Goal: Information Seeking & Learning: Check status

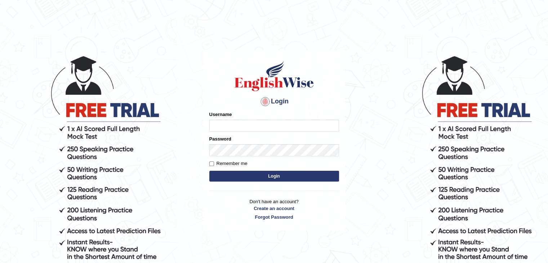
click at [234, 124] on input "Username" at bounding box center [274, 126] width 130 height 12
type input "Vikas197"
click at [247, 180] on button "Login" at bounding box center [274, 176] width 130 height 11
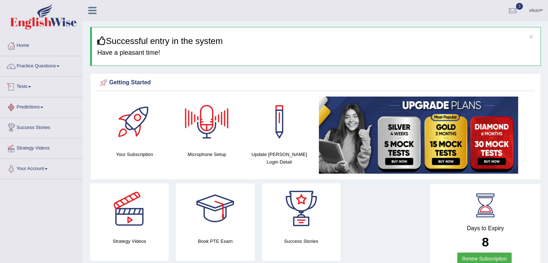
click at [39, 87] on link "Tests" at bounding box center [41, 86] width 82 height 18
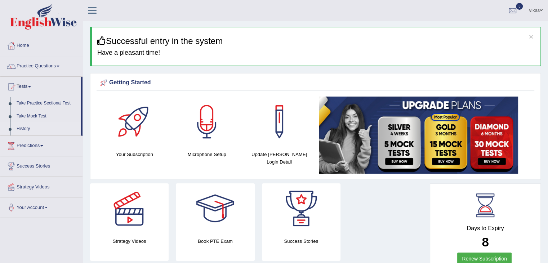
click at [25, 126] on link "History" at bounding box center [46, 129] width 67 height 13
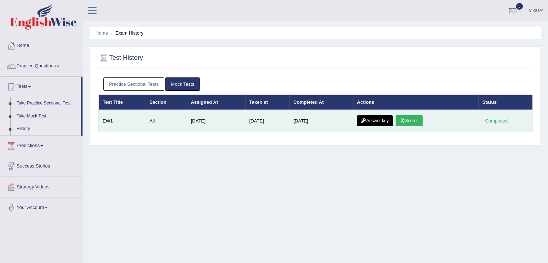
click at [414, 116] on link "Scores" at bounding box center [409, 120] width 27 height 11
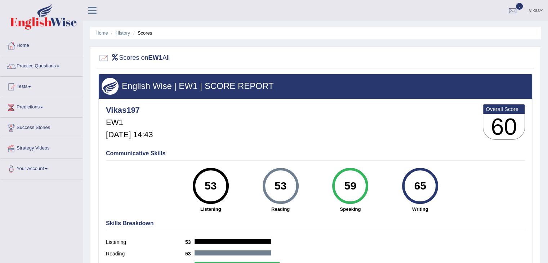
click at [125, 31] on link "History" at bounding box center [123, 32] width 14 height 5
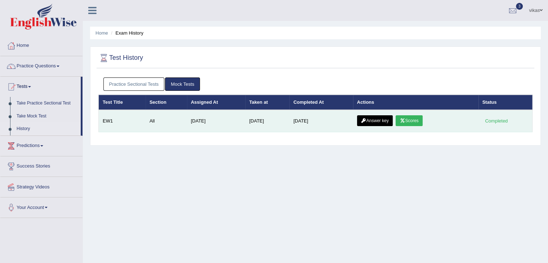
click at [367, 120] on icon at bounding box center [363, 121] width 5 height 4
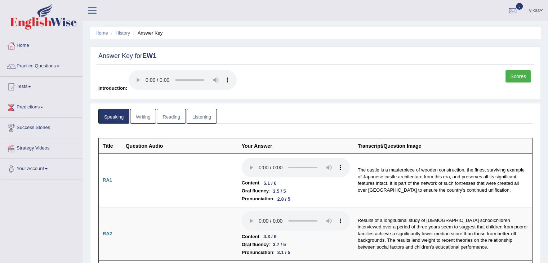
click at [137, 116] on link "Writing" at bounding box center [143, 116] width 26 height 15
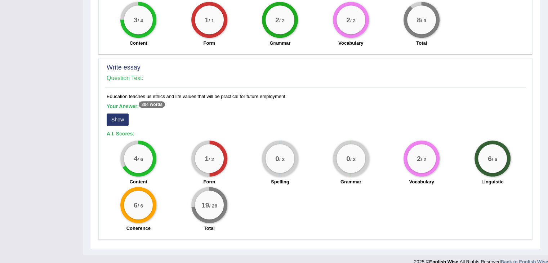
scroll to position [549, 0]
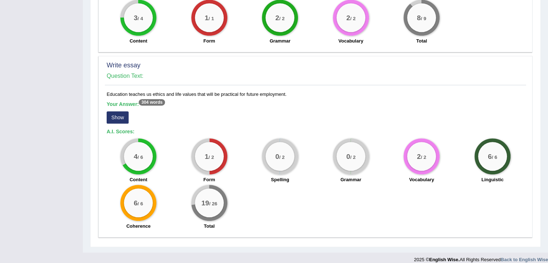
click at [159, 99] on sup "304 words" at bounding box center [152, 102] width 26 height 6
click at [124, 111] on button "Show" at bounding box center [118, 117] width 22 height 12
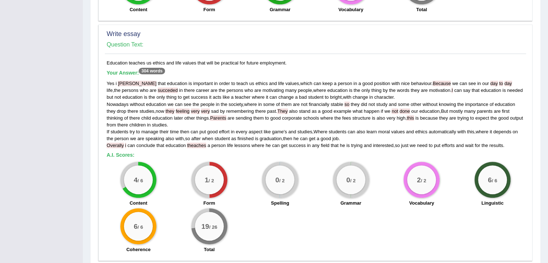
scroll to position [604, 0]
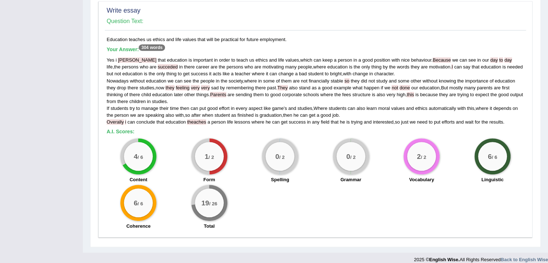
click at [296, 191] on div "4 / 6 Content 1 / 2 Form 0 / 2 Spelling 0 / 2 Grammar 2 / 2 Vocabulary 6 / 6 Li…" at bounding box center [315, 184] width 425 height 93
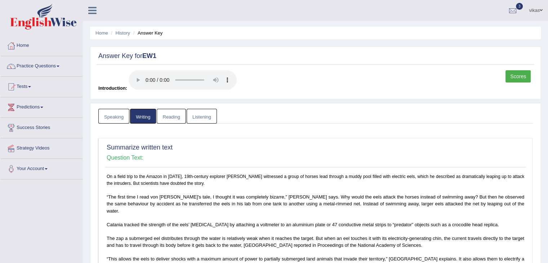
scroll to position [7, 0]
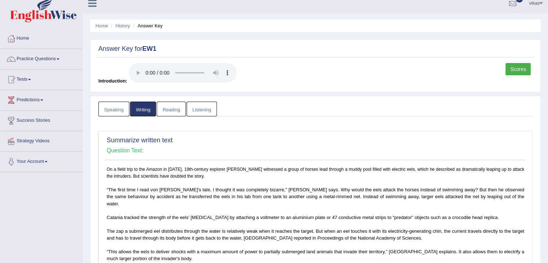
click at [172, 109] on link "Reading" at bounding box center [171, 109] width 29 height 15
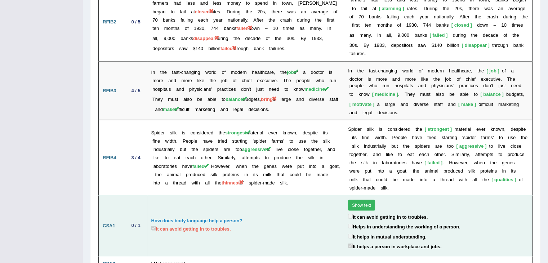
scroll to position [1309, 0]
click at [353, 200] on button "Show text" at bounding box center [361, 205] width 27 height 11
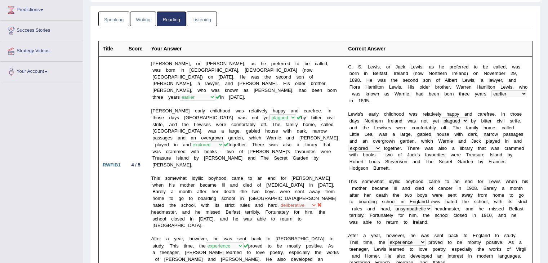
scroll to position [0, 0]
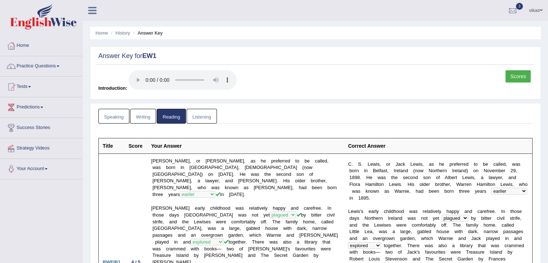
click at [197, 116] on link "Listening" at bounding box center [202, 116] width 30 height 15
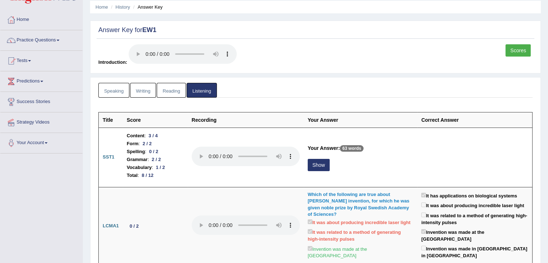
scroll to position [23, 0]
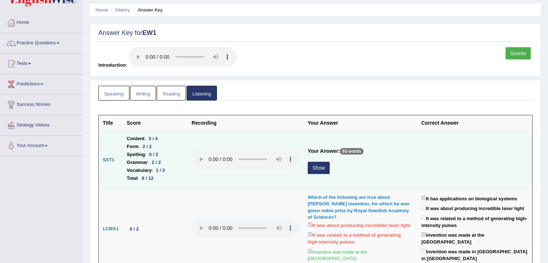
click at [318, 165] on button "Show" at bounding box center [319, 168] width 22 height 12
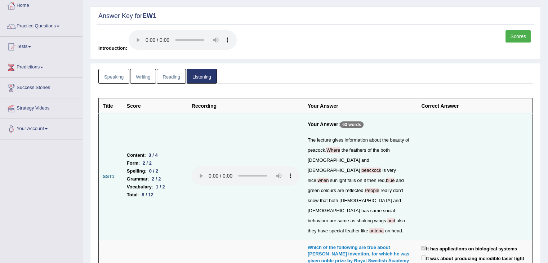
scroll to position [40, 0]
click at [333, 150] on span "Where" at bounding box center [334, 149] width 14 height 5
click at [386, 177] on span "blue" at bounding box center [390, 179] width 9 height 5
click at [365, 187] on span "People" at bounding box center [372, 189] width 14 height 5
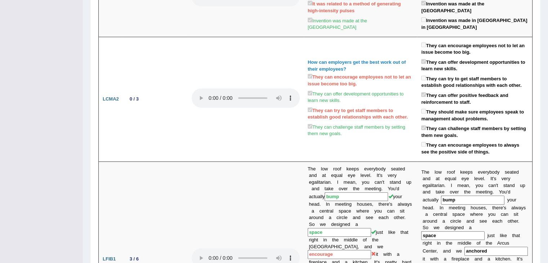
scroll to position [0, 0]
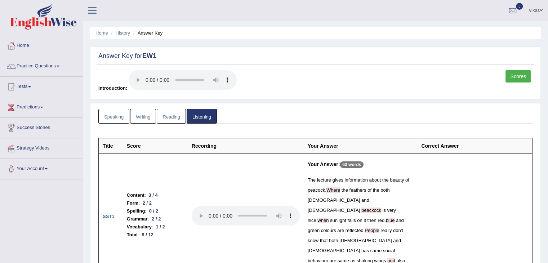
click at [102, 32] on link "Home" at bounding box center [102, 32] width 13 height 5
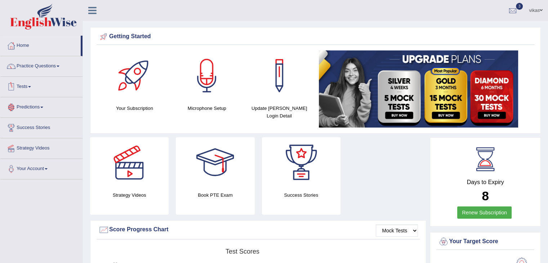
click at [34, 84] on link "Tests" at bounding box center [41, 86] width 82 height 18
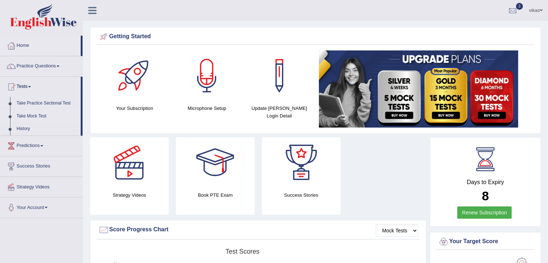
click at [40, 112] on link "Take Mock Test" at bounding box center [46, 116] width 67 height 13
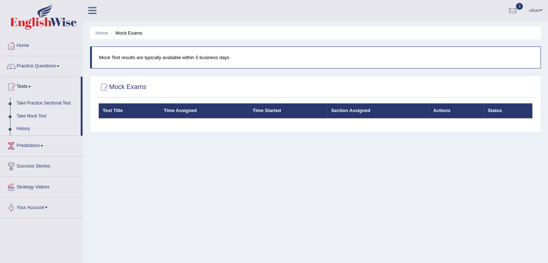
click at [25, 127] on link "History" at bounding box center [46, 129] width 67 height 13
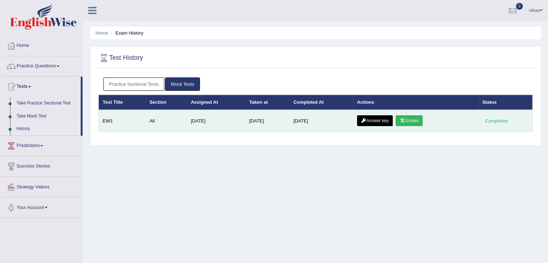
click at [420, 118] on link "Scores" at bounding box center [409, 120] width 27 height 11
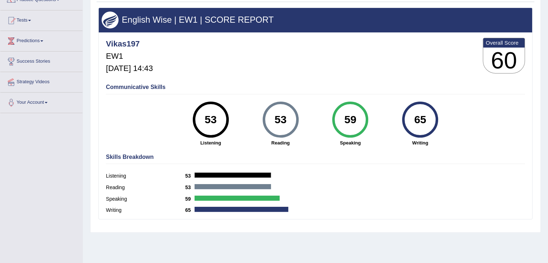
scroll to position [67, 0]
